Goal: Information Seeking & Learning: Learn about a topic

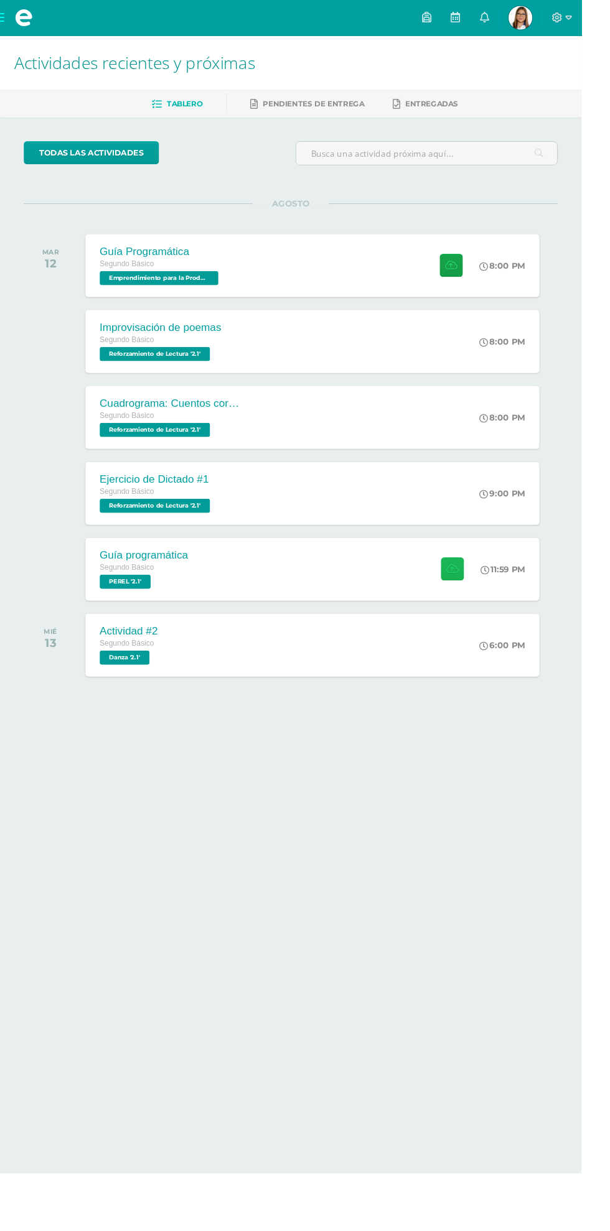
click at [479, 598] on icon at bounding box center [474, 597] width 13 height 11
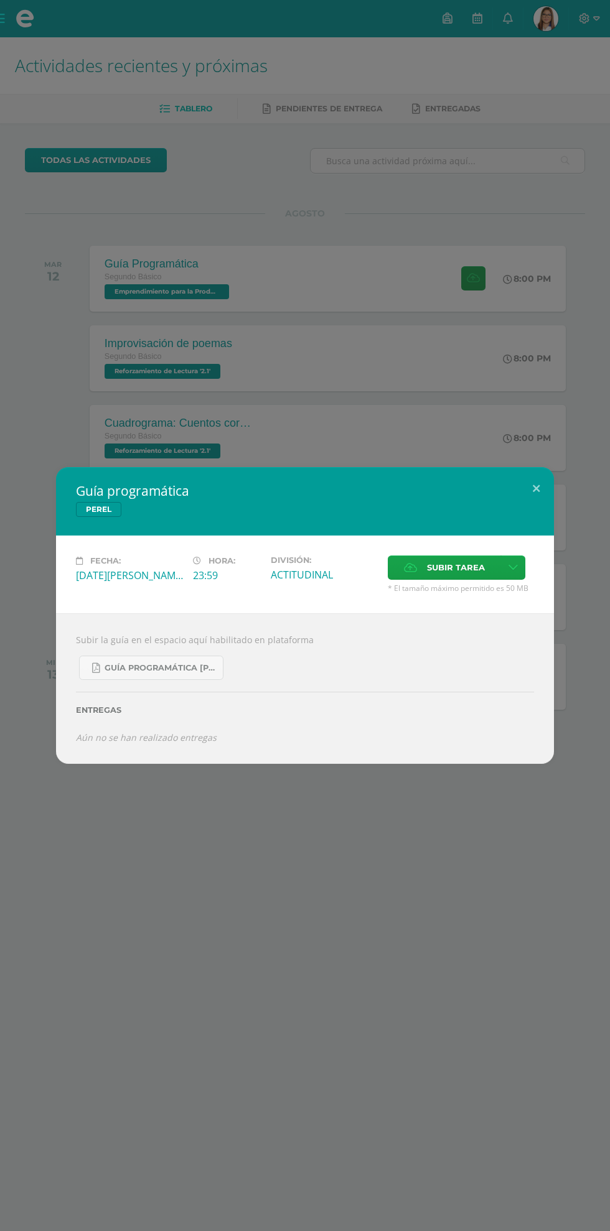
click at [483, 601] on div "Fecha: Martes 12 de Agosto Hora: 23:59 División: ACTITUDINAL Subir tarea" at bounding box center [305, 575] width 498 height 78
click at [536, 488] on button at bounding box center [535, 488] width 35 height 42
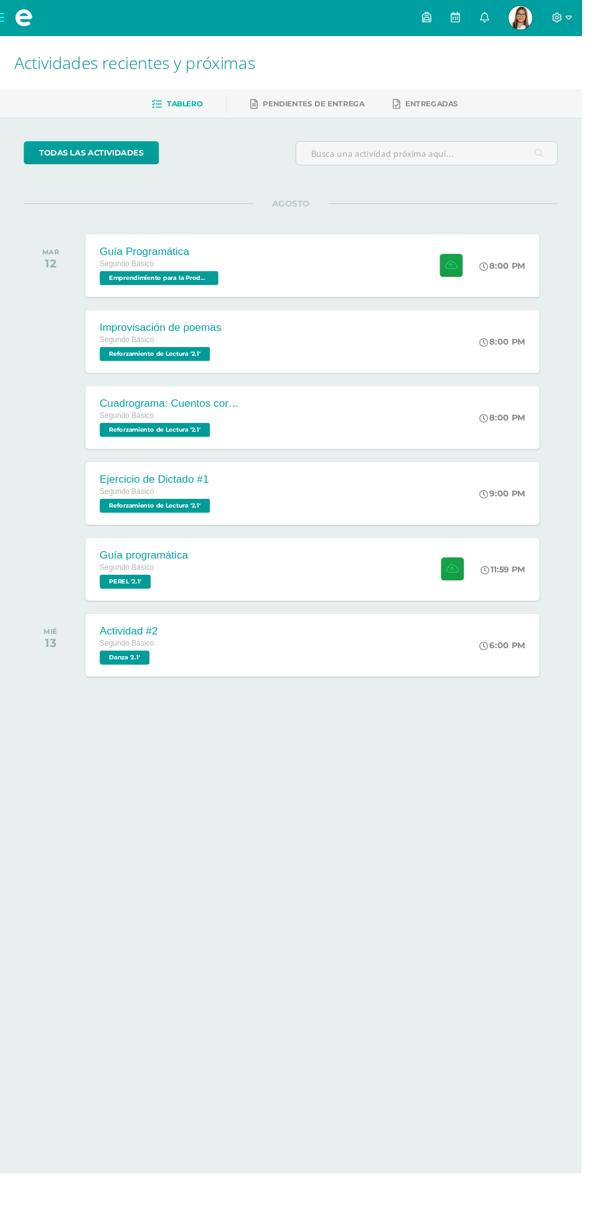
click at [542, 521] on div "9:00 PM" at bounding box center [532, 518] width 65 height 66
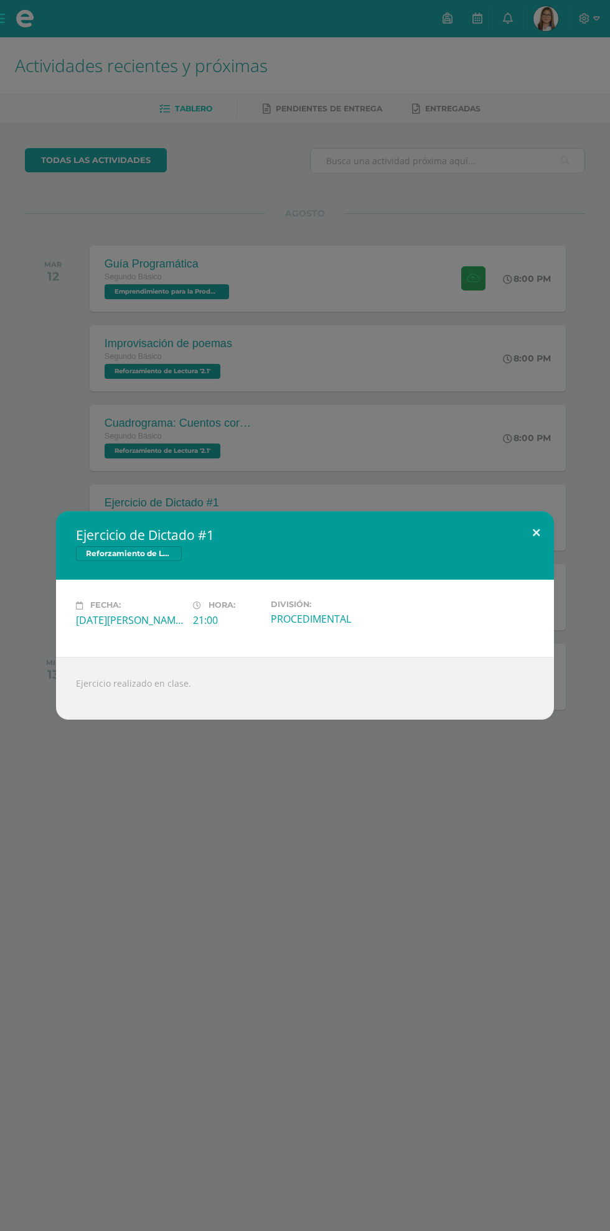
click at [522, 544] on button at bounding box center [535, 532] width 35 height 42
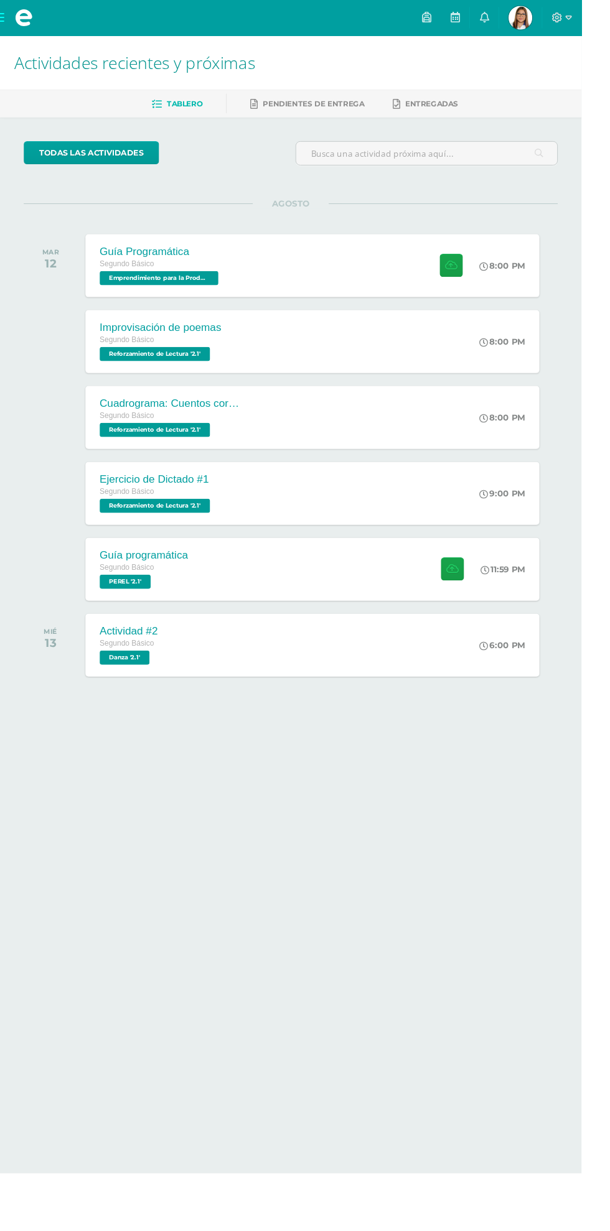
click at [13, 24] on span at bounding box center [25, 18] width 50 height 37
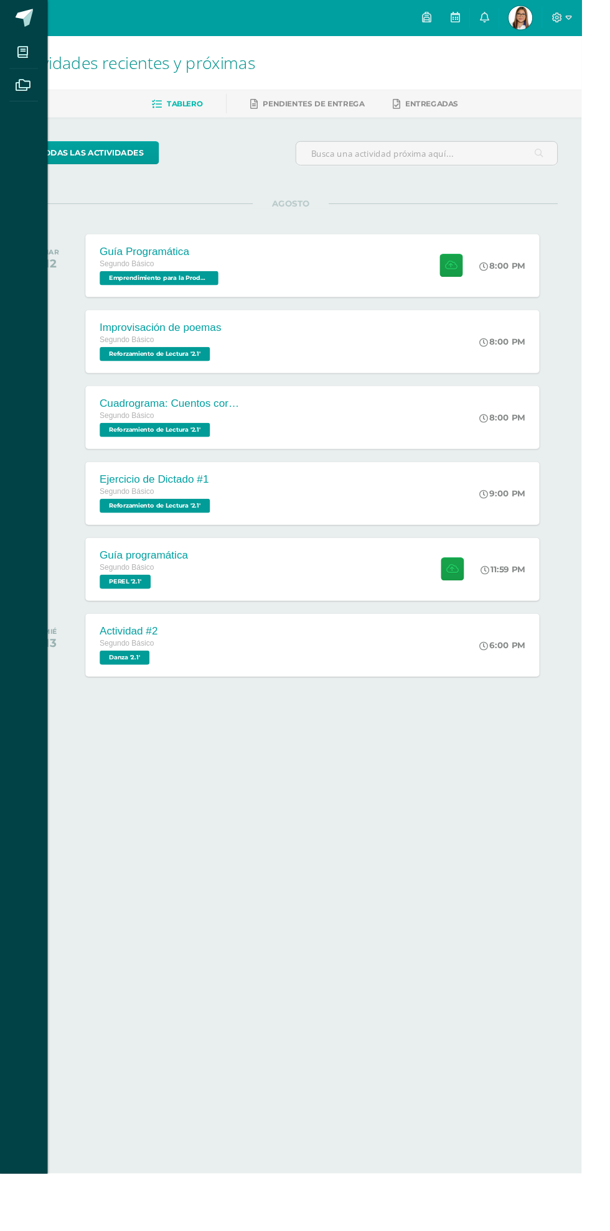
click at [24, 55] on icon at bounding box center [23, 55] width 11 height 12
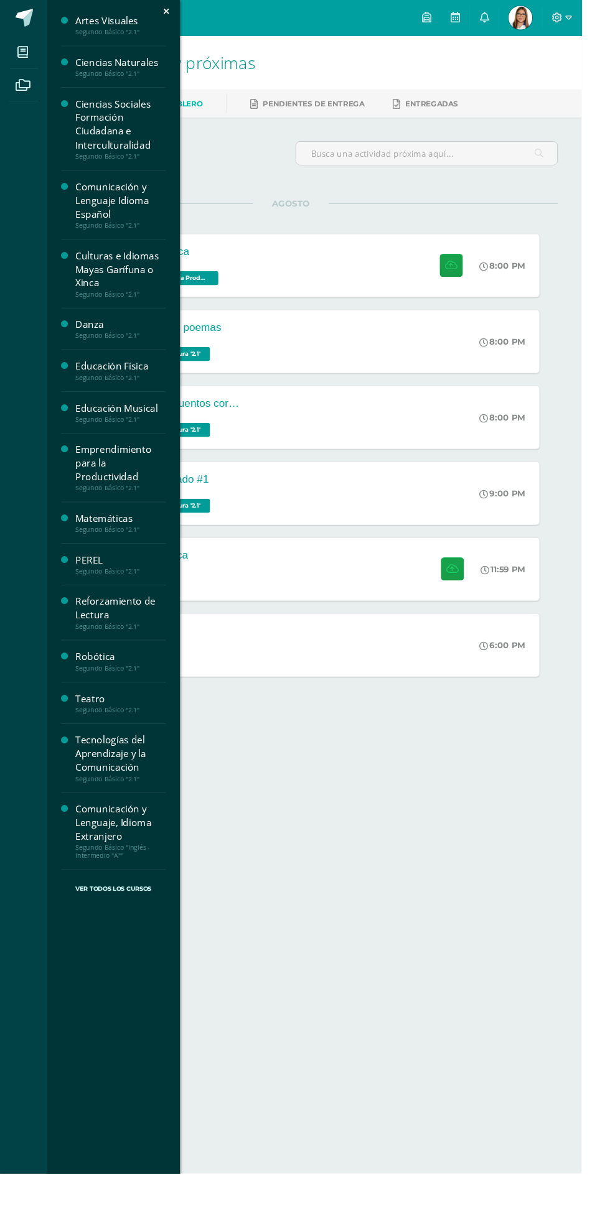
click at [97, 631] on div "Reforzamiento de Lectura" at bounding box center [126, 638] width 95 height 29
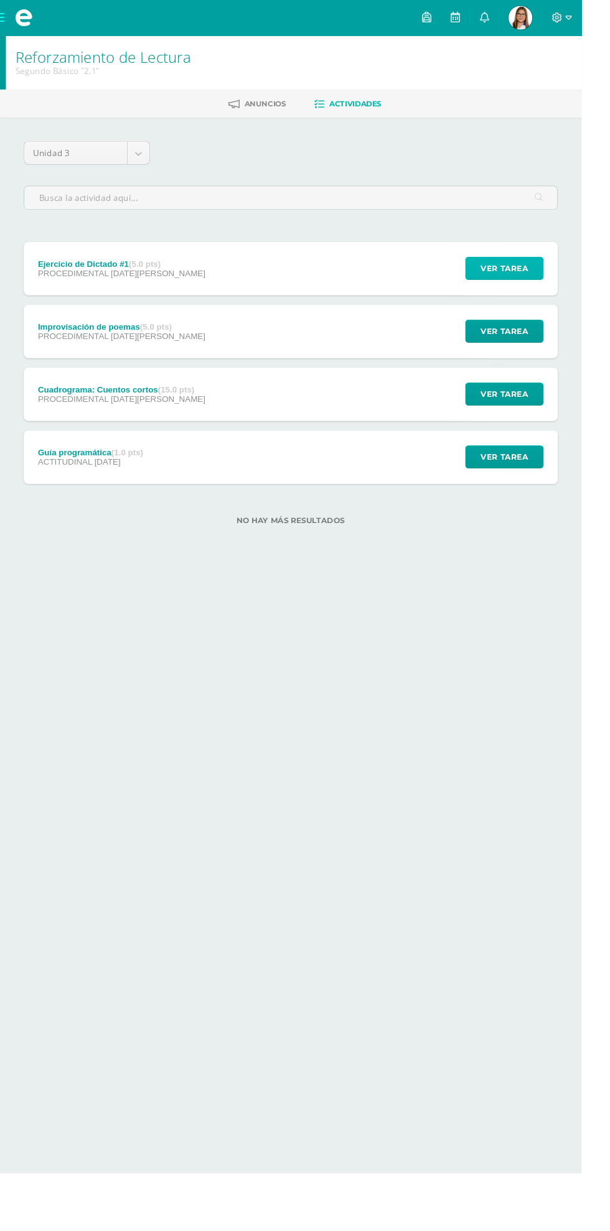
click at [539, 279] on span "Ver tarea" at bounding box center [529, 281] width 50 height 23
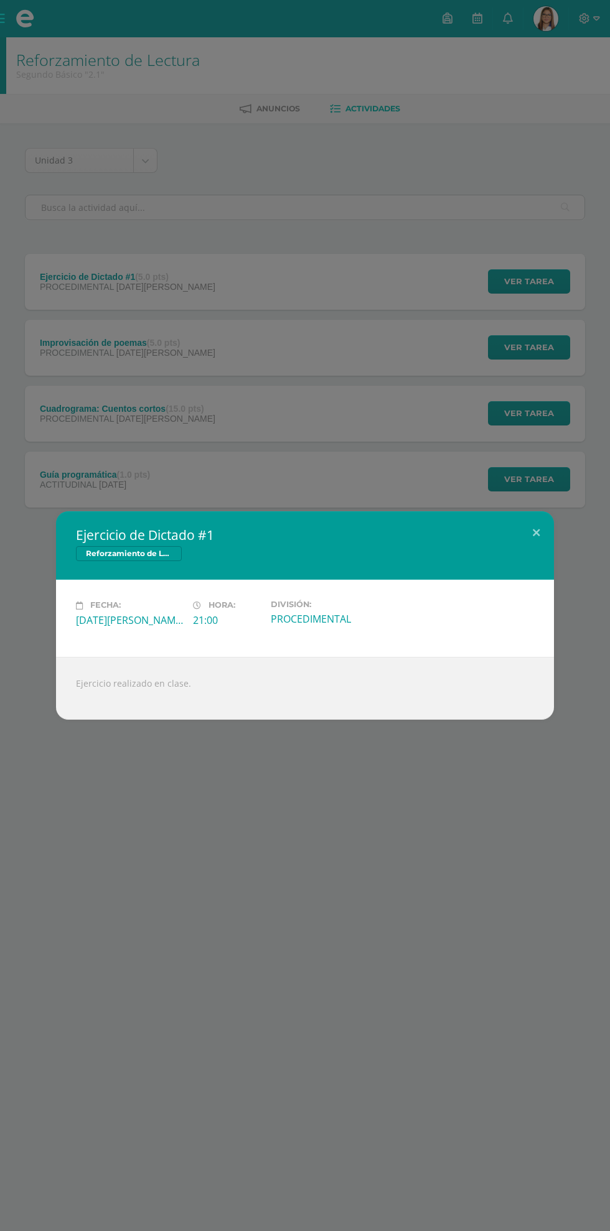
click at [467, 276] on div "Ejercicio de Dictado #1 Reforzamiento de Lectura Fecha: Martes 12 de Agosto Hor…" at bounding box center [305, 615] width 610 height 1231
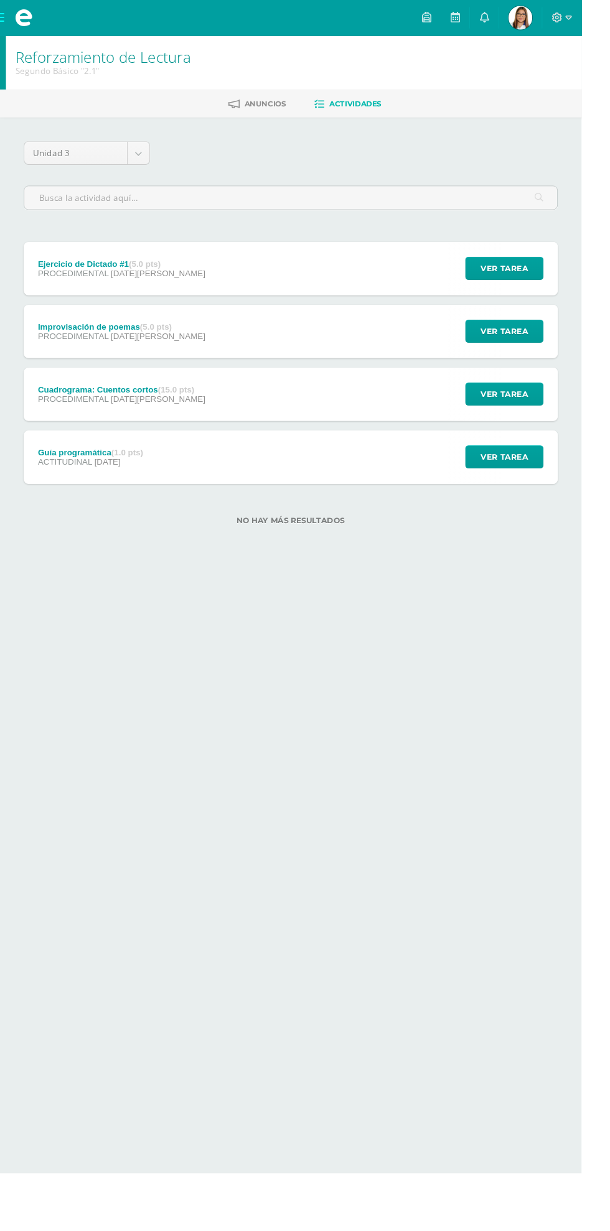
click at [15, 6] on span at bounding box center [25, 18] width 50 height 37
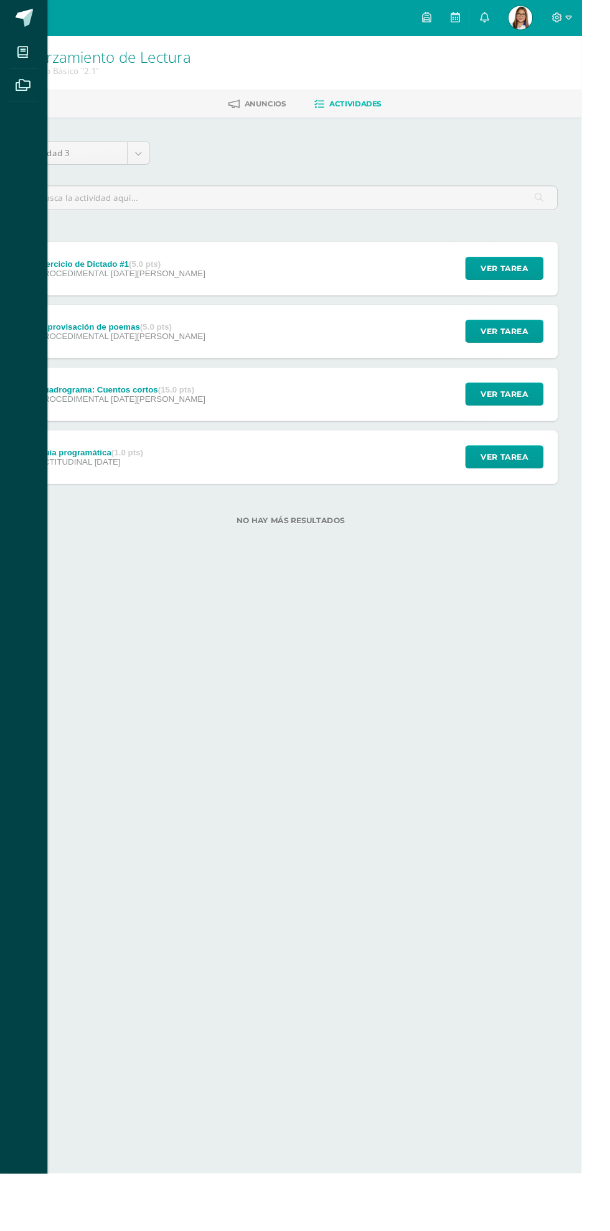
click at [21, 88] on icon at bounding box center [24, 89] width 16 height 12
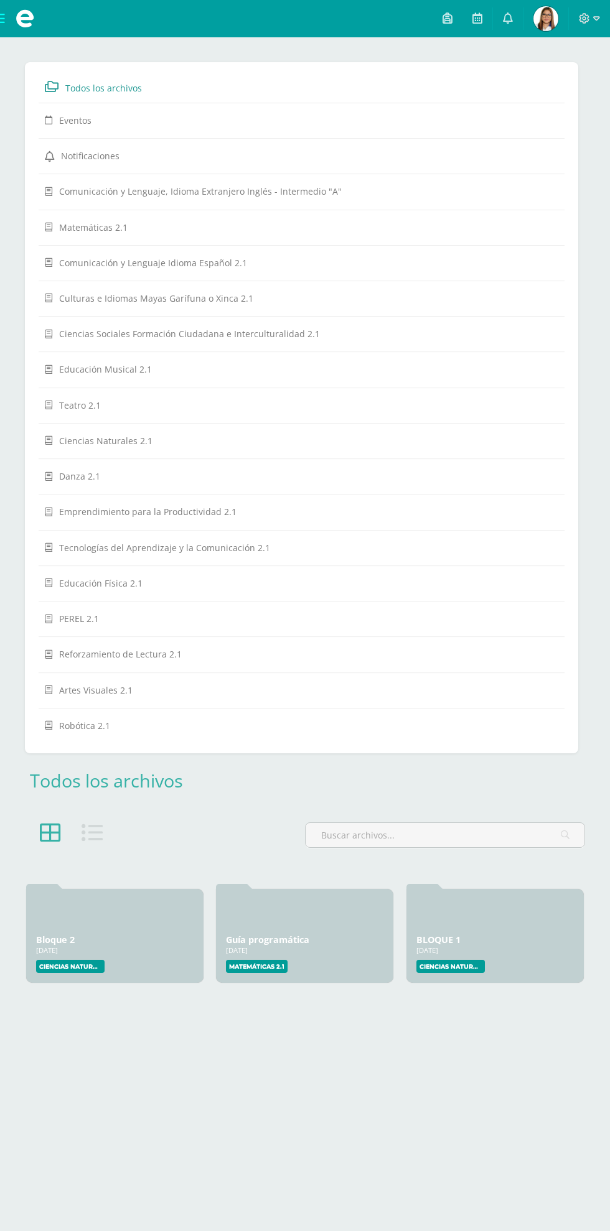
click at [70, 636] on hr at bounding box center [302, 636] width 526 height 1
click at [90, 648] on span "Reforzamiento de Lectura 2.1" at bounding box center [120, 654] width 123 height 12
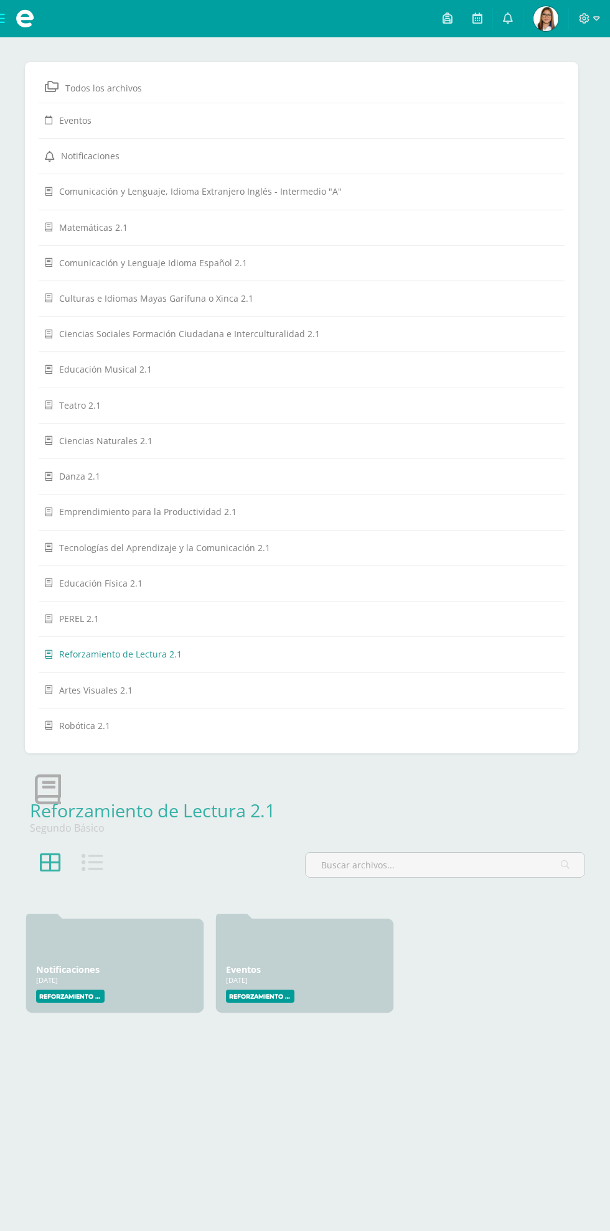
click at [317, 643] on link "Reforzamiento de Lectura 2.1" at bounding box center [301, 654] width 513 height 22
click at [322, 940] on div "Eventos [DATE] [DATE] Creado por: Reforzamiento de Lectura" at bounding box center [304, 966] width 177 height 94
click at [323, 929] on div at bounding box center [304, 944] width 157 height 30
click at [20, 11] on span at bounding box center [25, 18] width 19 height 19
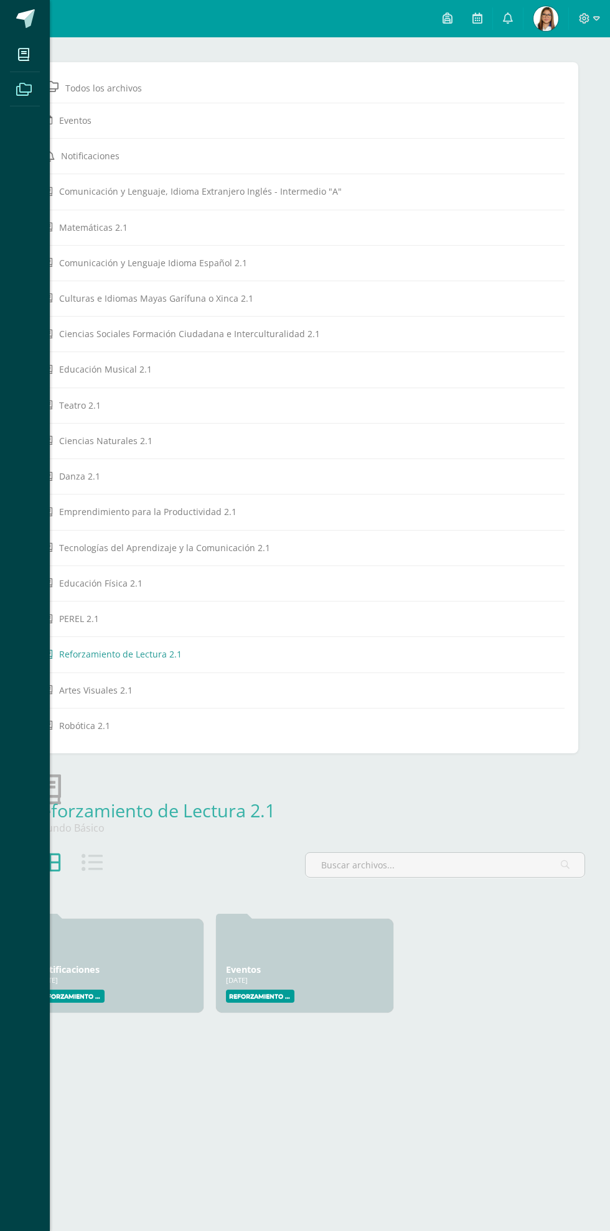
click at [22, 53] on icon at bounding box center [23, 55] width 11 height 12
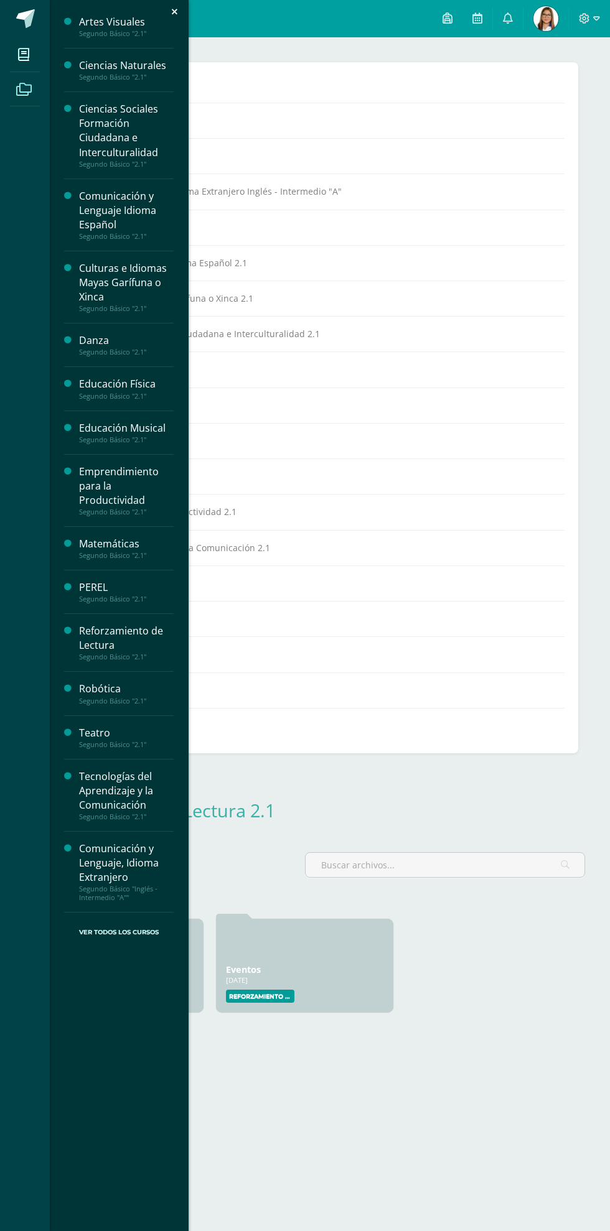
click at [93, 639] on div "Reforzamiento de Lectura" at bounding box center [126, 638] width 95 height 29
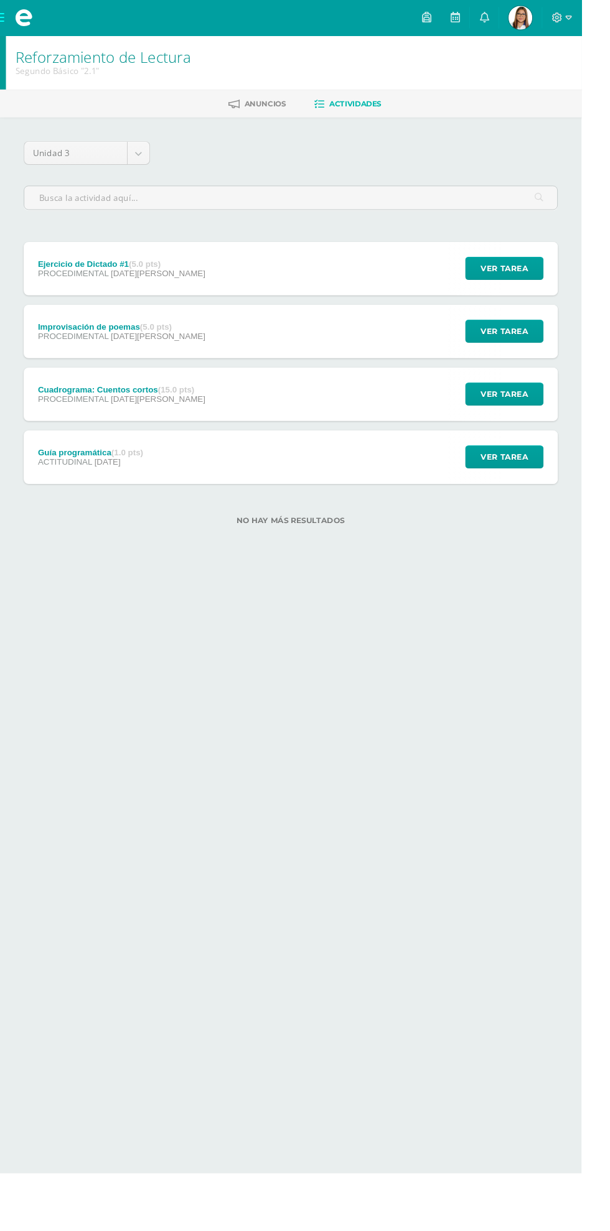
click at [61, 274] on div "Ejercicio de Dictado #1 (5.0 pts)" at bounding box center [127, 277] width 175 height 10
